Goal: Task Accomplishment & Management: Manage account settings

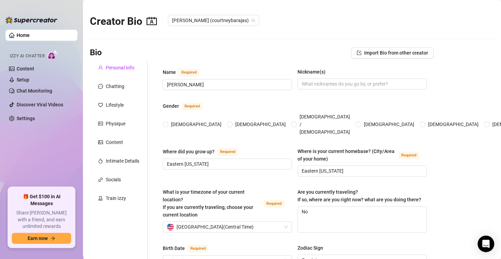
radio input "true"
type input "[DATE]"
click at [114, 92] on div "Chatting" at bounding box center [119, 86] width 58 height 13
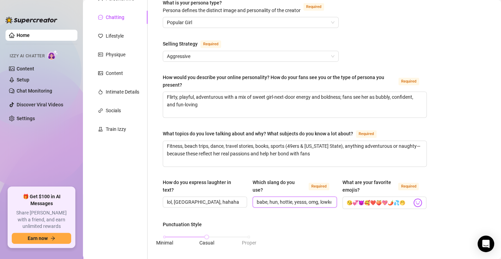
scroll to position [0, 46]
drag, startPoint x: 308, startPoint y: 203, endPoint x: 335, endPoint y: 205, distance: 27.4
click at [335, 205] on div "How do you express laughter in text? lol, lmao, hahaha Which slang do you use? …" at bounding box center [295, 197] width 264 height 37
click at [272, 210] on div "How do you express laughter in text? lol, lmao, hahaha Which slang do you use? …" at bounding box center [295, 197] width 264 height 37
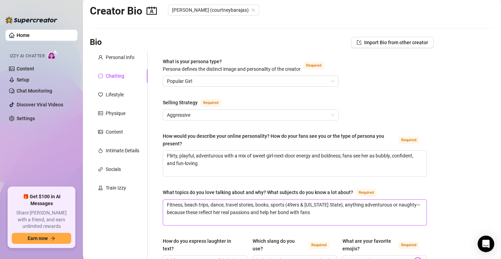
scroll to position [0, 0]
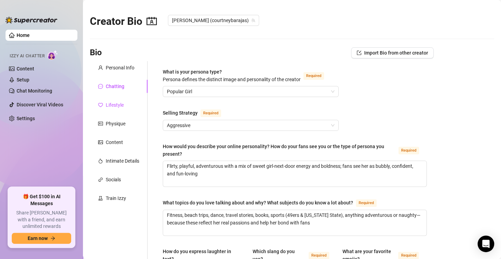
click at [109, 106] on div "Lifestyle" at bounding box center [115, 105] width 18 height 8
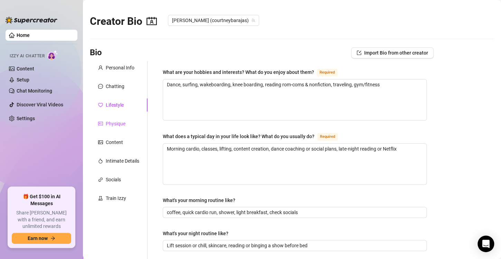
click at [119, 122] on div "Physique" at bounding box center [116, 124] width 20 height 8
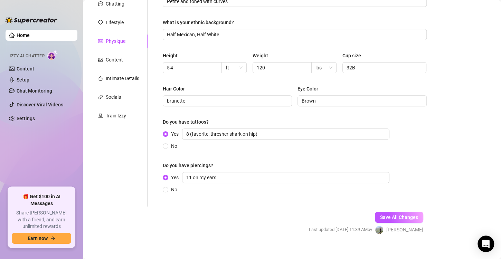
scroll to position [90, 0]
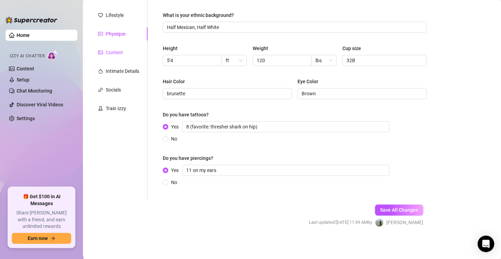
click at [111, 56] on div "Content" at bounding box center [114, 53] width 17 height 8
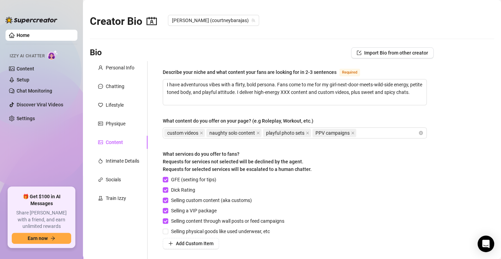
scroll to position [69, 0]
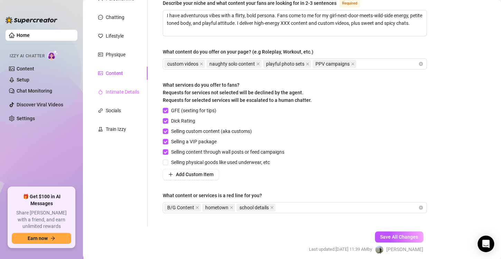
click at [115, 96] on div "Intimate Details" at bounding box center [119, 91] width 58 height 13
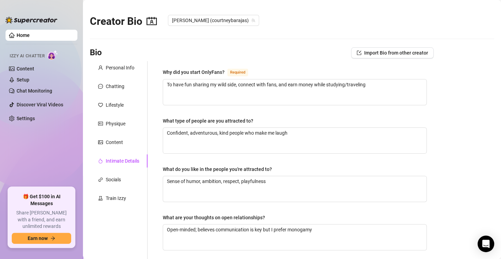
scroll to position [35, 0]
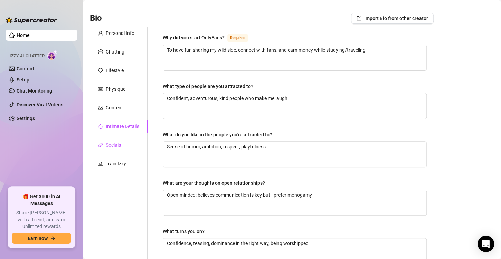
click at [110, 146] on div "Socials" at bounding box center [113, 145] width 15 height 8
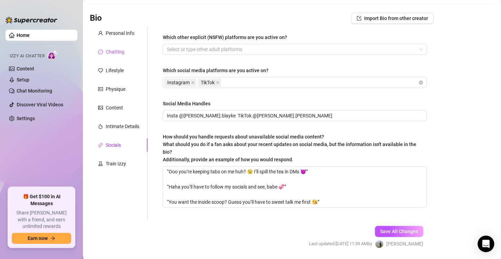
click at [105, 54] on div "Chatting" at bounding box center [111, 52] width 26 height 8
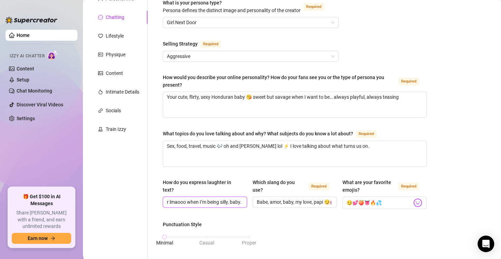
scroll to position [0, 31]
drag, startPoint x: 201, startPoint y: 205, endPoint x: 242, endPoint y: 206, distance: 40.5
click at [242, 206] on span "Hahaha 😘 or lmaooo when I’m being silly, baby." at bounding box center [205, 202] width 84 height 11
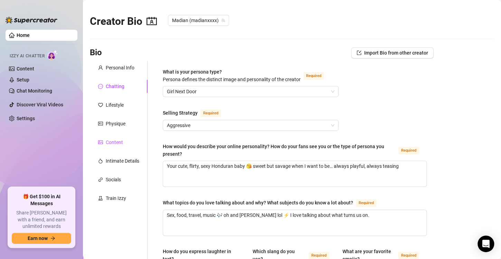
click at [121, 141] on div "Content" at bounding box center [114, 143] width 17 height 8
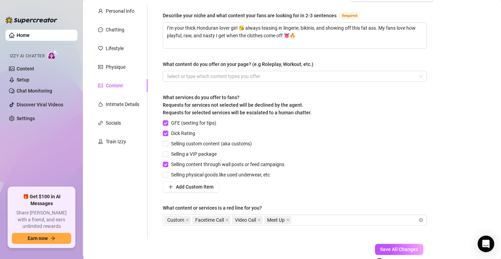
scroll to position [27, 0]
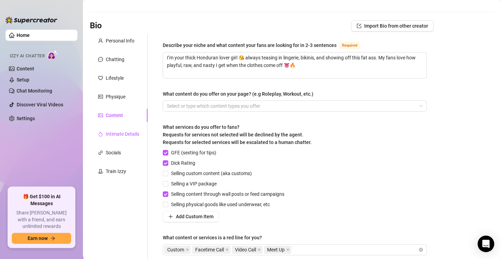
click at [125, 137] on div "Intimate Details" at bounding box center [123, 134] width 34 height 8
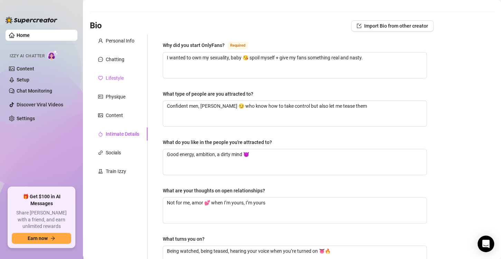
click at [117, 80] on div "Lifestyle" at bounding box center [115, 78] width 18 height 8
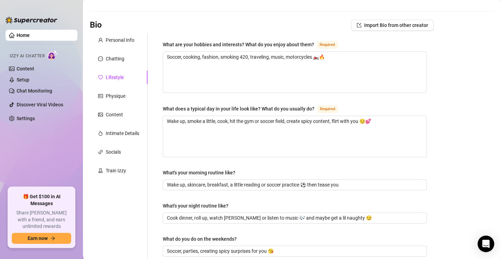
scroll to position [0, 0]
